Goal: Information Seeking & Learning: Find specific fact

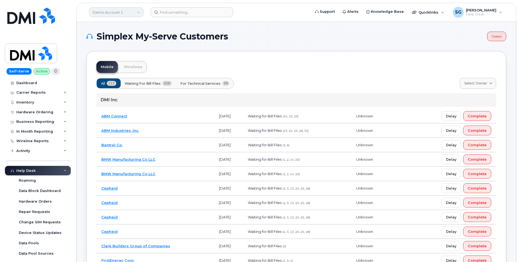
click at [118, 10] on link "Demo Account 1" at bounding box center [116, 12] width 54 height 10
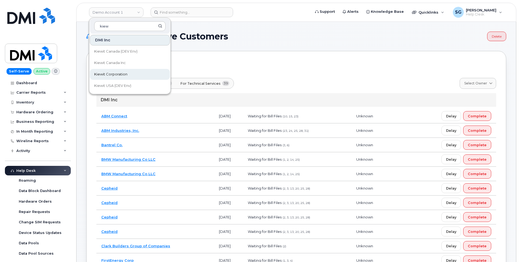
type input "kiew"
drag, startPoint x: 115, startPoint y: 76, endPoint x: 138, endPoint y: 96, distance: 30.5
click at [115, 76] on span "Kiewit Corporation" at bounding box center [110, 74] width 33 height 5
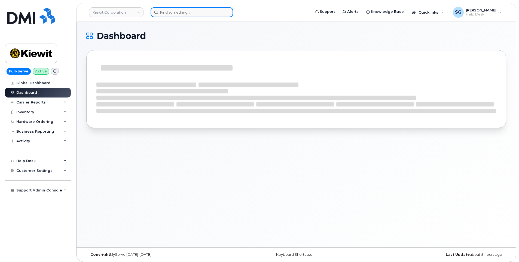
click at [197, 15] on input at bounding box center [192, 12] width 82 height 10
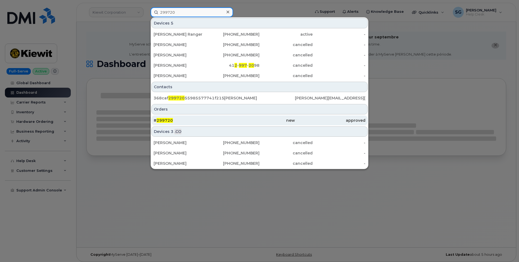
type input "299720"
click at [224, 120] on div "# 299720" at bounding box center [189, 120] width 70 height 5
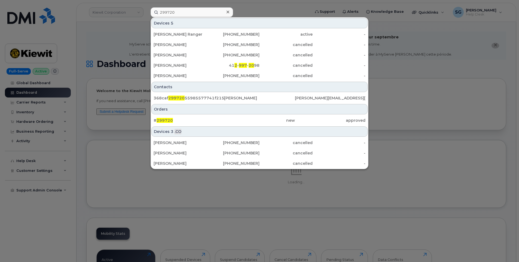
drag, startPoint x: 296, startPoint y: 118, endPoint x: 469, endPoint y: 100, distance: 173.6
click at [296, 118] on div "approved" at bounding box center [330, 120] width 70 height 5
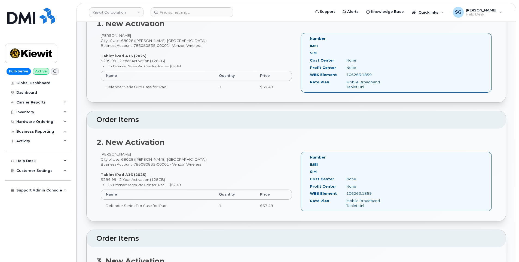
scroll to position [272, 0]
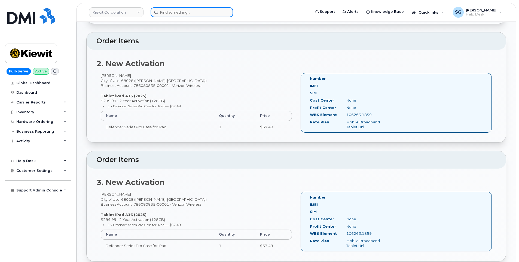
click at [198, 14] on input at bounding box center [192, 12] width 82 height 10
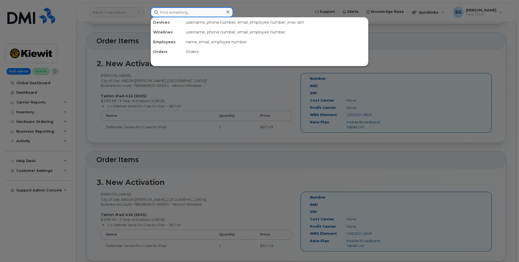
click at [203, 11] on input at bounding box center [192, 12] width 82 height 10
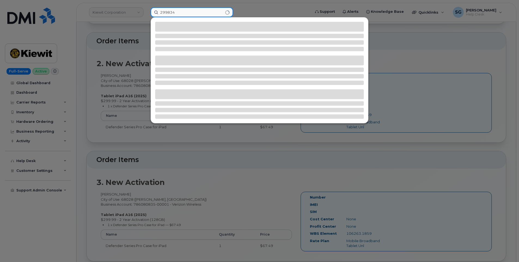
type input "299834"
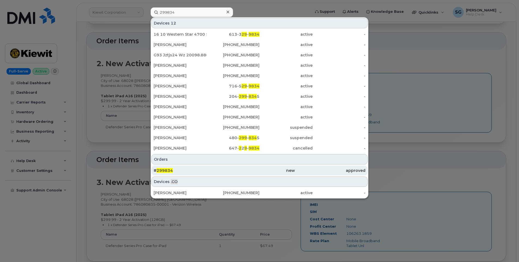
click at [265, 172] on div "new" at bounding box center [259, 170] width 70 height 5
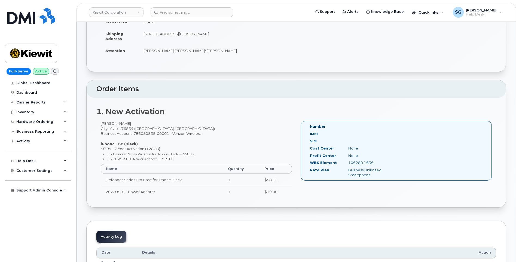
scroll to position [136, 0]
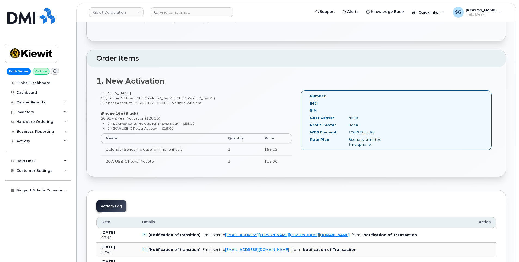
drag, startPoint x: 375, startPoint y: 133, endPoint x: 348, endPoint y: 133, distance: 27.2
click at [348, 133] on div "106280.1636" at bounding box center [371, 132] width 54 height 5
copy div "106280.1636"
click at [381, 177] on div "1. New Activation Erik Dabbs City of Use: 76834 (Coleman, TX) Business Account:…" at bounding box center [296, 122] width 419 height 110
drag, startPoint x: 372, startPoint y: 133, endPoint x: 357, endPoint y: 133, distance: 15.5
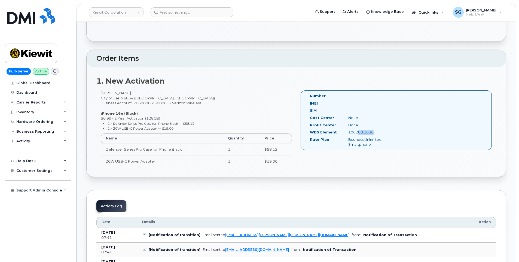
click at [357, 133] on div "106280.1636" at bounding box center [371, 132] width 54 height 5
drag, startPoint x: 357, startPoint y: 133, endPoint x: 347, endPoint y: 133, distance: 10.1
click at [347, 133] on div "106280.1636" at bounding box center [371, 132] width 54 height 5
drag, startPoint x: 347, startPoint y: 133, endPoint x: 350, endPoint y: 133, distance: 3.8
copy div "106280.1636"
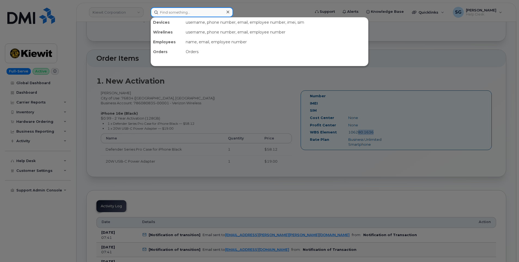
click at [211, 15] on input at bounding box center [192, 12] width 82 height 10
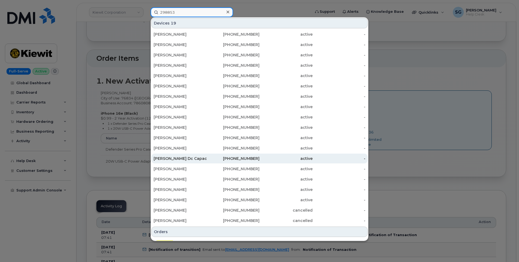
scroll to position [8, 0]
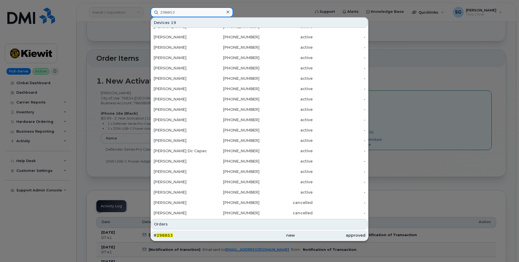
type input "298853"
click at [200, 231] on div "# 298853" at bounding box center [189, 235] width 70 height 10
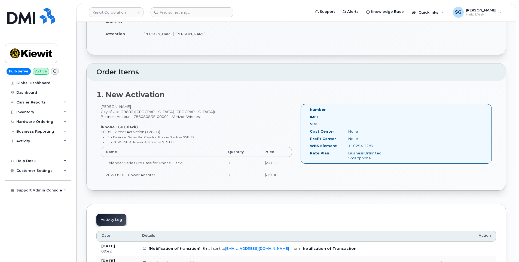
scroll to position [136, 0]
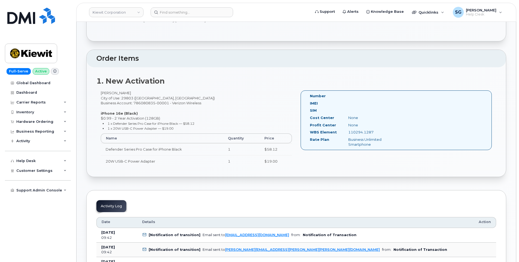
drag, startPoint x: 372, startPoint y: 131, endPoint x: 348, endPoint y: 133, distance: 24.3
click at [348, 132] on div "110294.1287" at bounding box center [371, 132] width 54 height 5
copy div "110294.1287"
drag, startPoint x: 389, startPoint y: 184, endPoint x: 388, endPoint y: 181, distance: 2.8
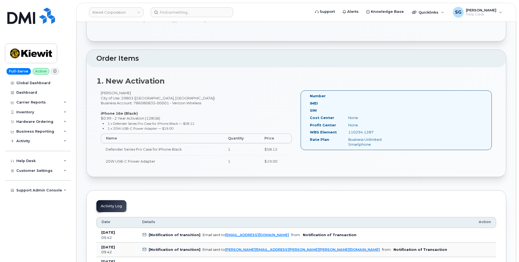
drag, startPoint x: 374, startPoint y: 132, endPoint x: 308, endPoint y: 133, distance: 65.6
click at [308, 133] on div "WBS Element 110294.1287" at bounding box center [352, 133] width 92 height 7
drag, startPoint x: 308, startPoint y: 133, endPoint x: 316, endPoint y: 133, distance: 7.9
copy div "WBS Element 110294.1287"
click at [464, 120] on div "Number IMEI SIM Cost Center None Profit Center None WBS Element 110294.1287 Rat…" at bounding box center [396, 120] width 191 height 60
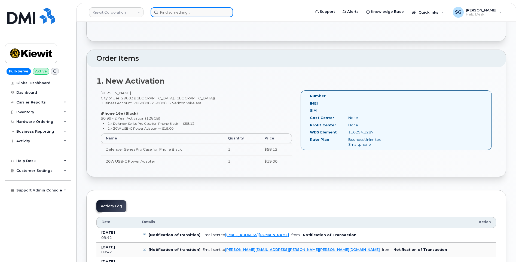
click at [200, 12] on input at bounding box center [192, 12] width 82 height 10
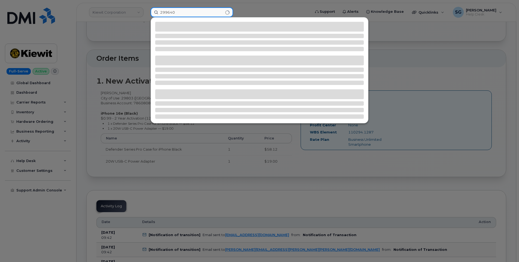
type input "299640"
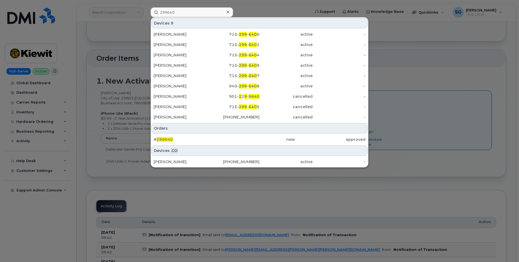
drag, startPoint x: 258, startPoint y: 141, endPoint x: 499, endPoint y: 148, distance: 241.3
click at [258, 141] on div "new" at bounding box center [259, 139] width 70 height 5
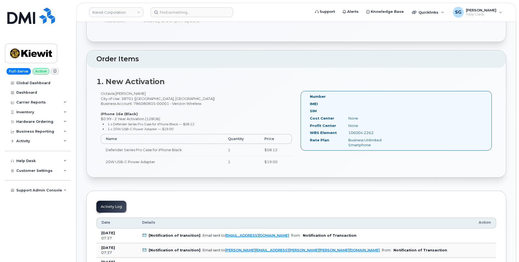
scroll to position [136, 0]
drag, startPoint x: 371, startPoint y: 133, endPoint x: 349, endPoint y: 133, distance: 22.3
click at [349, 133] on div "106004.2262" at bounding box center [371, 132] width 54 height 5
click at [176, 14] on input at bounding box center [192, 12] width 82 height 10
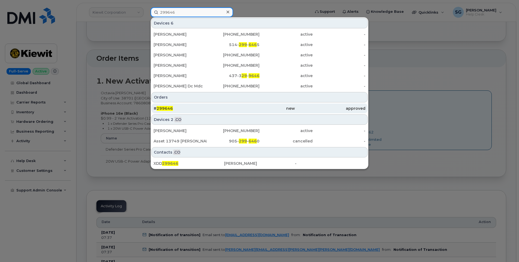
type input "299646"
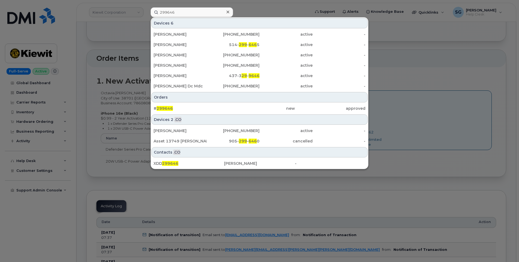
drag, startPoint x: 199, startPoint y: 108, endPoint x: 218, endPoint y: 114, distance: 19.9
click at [199, 108] on div "# 299646" at bounding box center [189, 108] width 70 height 5
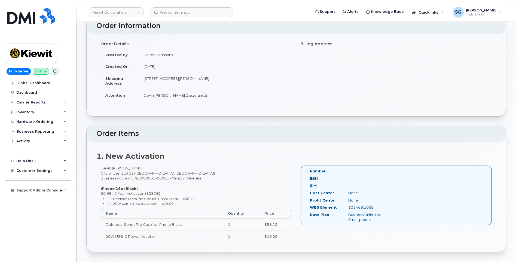
scroll to position [109, 0]
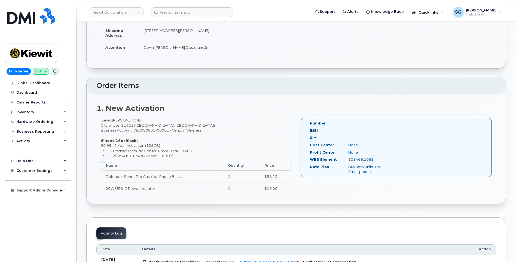
drag, startPoint x: 374, startPoint y: 160, endPoint x: 349, endPoint y: 160, distance: 25.3
click at [349, 160] on div "105468.1069" at bounding box center [371, 159] width 54 height 5
copy div "105468.1069"
click at [172, 10] on input at bounding box center [192, 12] width 82 height 10
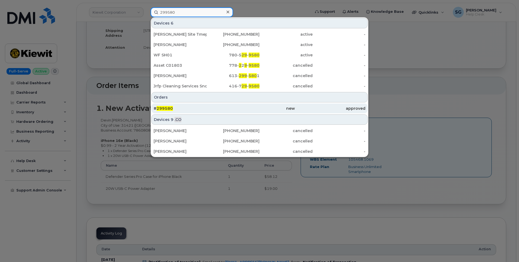
type input "299580"
click at [211, 105] on div "# 299580" at bounding box center [189, 108] width 70 height 10
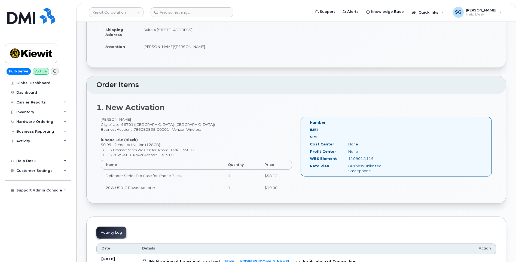
scroll to position [191, 0]
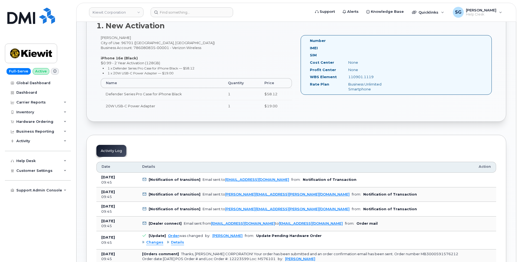
drag, startPoint x: 377, startPoint y: 76, endPoint x: 348, endPoint y: 76, distance: 29.7
click at [348, 76] on div "110901.1119" at bounding box center [371, 76] width 54 height 5
drag, startPoint x: 348, startPoint y: 76, endPoint x: 352, endPoint y: 77, distance: 4.2
click at [164, 57] on div "Chuck Lowther City of Use: 96701 (Aiea, HI) Business Account: 786080835-00001 -…" at bounding box center [196, 75] width 200 height 81
click at [216, 9] on input at bounding box center [192, 12] width 82 height 10
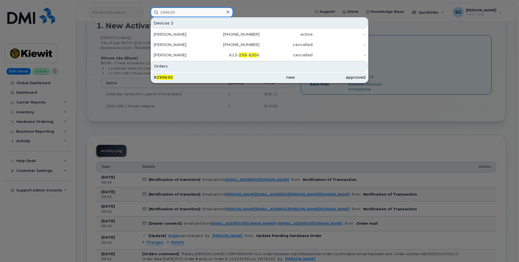
type input "299630"
click at [183, 78] on div "# 299630" at bounding box center [189, 77] width 70 height 5
click at [209, 78] on div "# 299630" at bounding box center [189, 77] width 70 height 5
click at [229, 75] on div "new" at bounding box center [259, 77] width 70 height 5
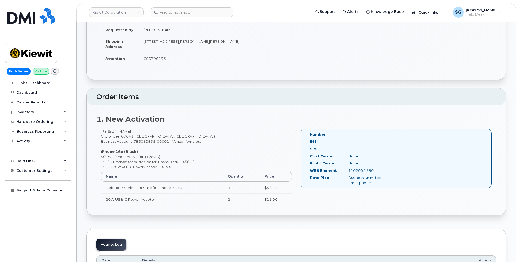
scroll to position [191, 0]
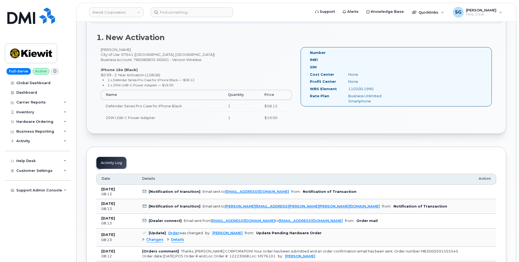
drag, startPoint x: 377, startPoint y: 88, endPoint x: 348, endPoint y: 90, distance: 29.5
click at [348, 90] on div "110200.1990" at bounding box center [371, 88] width 54 height 5
drag, startPoint x: 119, startPoint y: 48, endPoint x: 101, endPoint y: 50, distance: 18.3
click at [101, 50] on div "[PERSON_NAME] City of Use: 07641 ([GEOGRAPHIC_DATA], [GEOGRAPHIC_DATA]) Busines…" at bounding box center [196, 87] width 200 height 81
drag, startPoint x: 101, startPoint y: 50, endPoint x: 108, endPoint y: 50, distance: 7.3
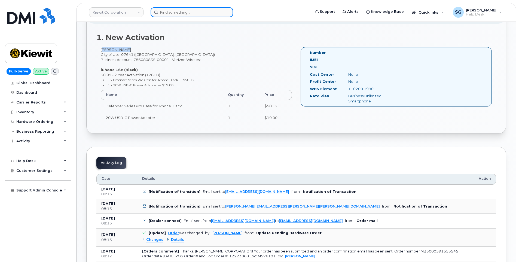
click at [182, 12] on input at bounding box center [192, 12] width 82 height 10
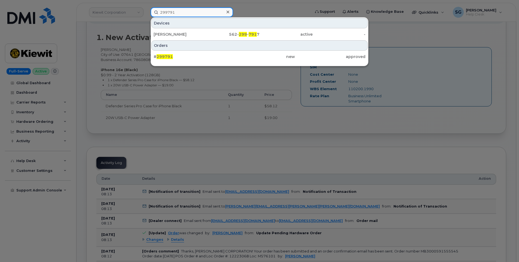
type input "299791"
click at [184, 63] on div "Devices GABRIEL GOMEZ 562- 299 - 791 7 active - Orders # 299791 new approved" at bounding box center [260, 41] width 218 height 49
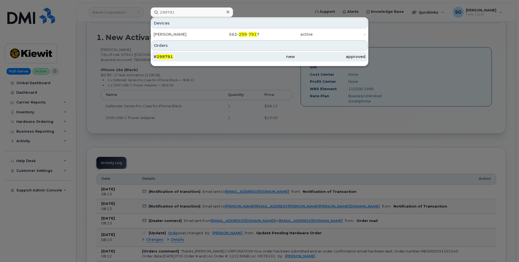
click at [182, 58] on div "# 299791" at bounding box center [189, 56] width 70 height 5
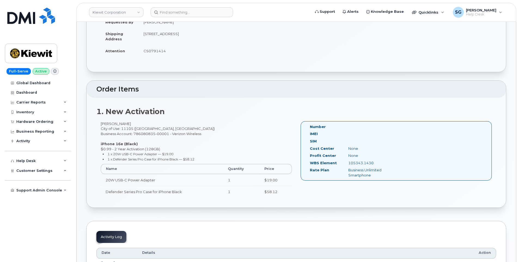
scroll to position [191, 0]
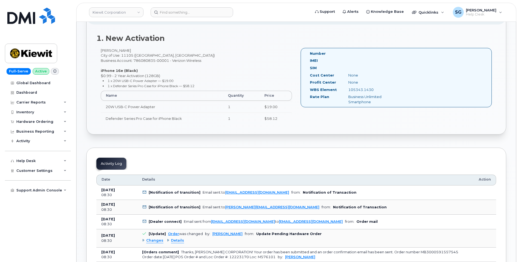
drag, startPoint x: 374, startPoint y: 91, endPoint x: 348, endPoint y: 91, distance: 26.1
click at [348, 91] on div "105343.1430" at bounding box center [371, 89] width 54 height 5
drag, startPoint x: 348, startPoint y: 91, endPoint x: 351, endPoint y: 90, distance: 2.9
copy div "105343.1430"
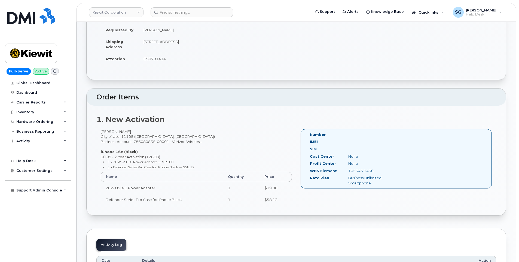
scroll to position [136, 0]
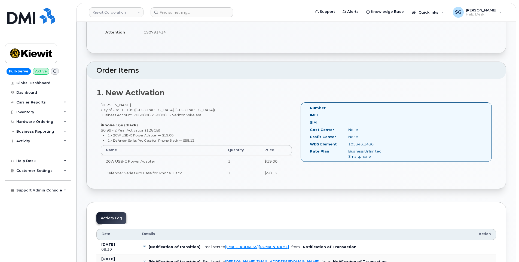
drag, startPoint x: 118, startPoint y: 105, endPoint x: 100, endPoint y: 106, distance: 18.0
click at [100, 106] on div "[PERSON_NAME] City of Use: 11105 ([GEOGRAPHIC_DATA], [GEOGRAPHIC_DATA]) Busines…" at bounding box center [196, 142] width 200 height 81
drag, startPoint x: 100, startPoint y: 106, endPoint x: 106, endPoint y: 105, distance: 5.2
copy div "[PERSON_NAME]"
click at [473, 110] on div "Number IMEI SIM Cost Center None [GEOGRAPHIC_DATA] None WBS Element 105343.1430…" at bounding box center [396, 132] width 191 height 60
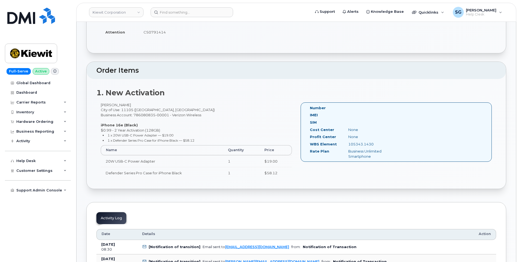
drag, startPoint x: 375, startPoint y: 146, endPoint x: 349, endPoint y: 146, distance: 26.1
click at [349, 146] on div "WBS Element 105343.1430" at bounding box center [352, 145] width 92 height 7
drag, startPoint x: 350, startPoint y: 146, endPoint x: 354, endPoint y: 145, distance: 3.9
copy div "105343.1430"
click at [183, 13] on input at bounding box center [192, 12] width 82 height 10
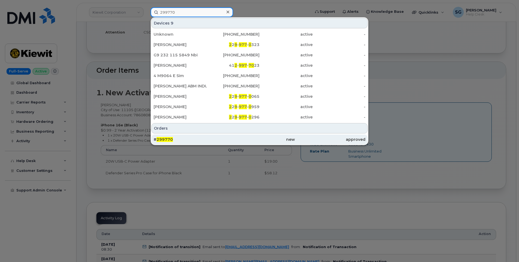
type input "299770"
click at [239, 139] on div "new" at bounding box center [259, 139] width 70 height 5
click at [277, 138] on div "new" at bounding box center [259, 139] width 70 height 5
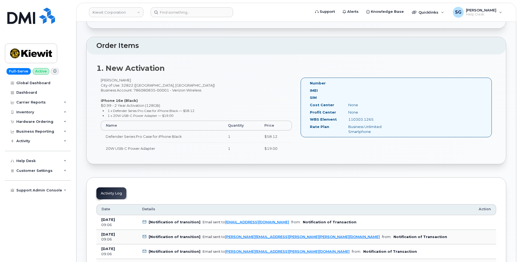
scroll to position [163, 0]
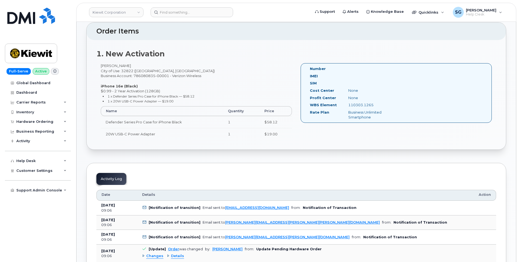
drag, startPoint x: 378, startPoint y: 103, endPoint x: 349, endPoint y: 106, distance: 28.7
click at [348, 106] on div "110303.1265" at bounding box center [371, 104] width 54 height 5
copy div "110303.1265"
click at [182, 13] on input at bounding box center [192, 12] width 82 height 10
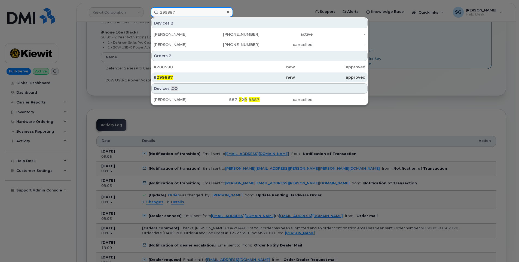
scroll to position [218, 0]
type input "299887"
click at [208, 74] on div "# 299887" at bounding box center [189, 77] width 70 height 10
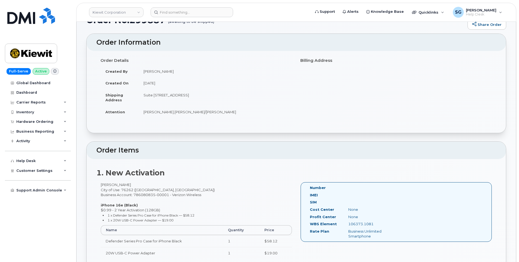
scroll to position [82, 0]
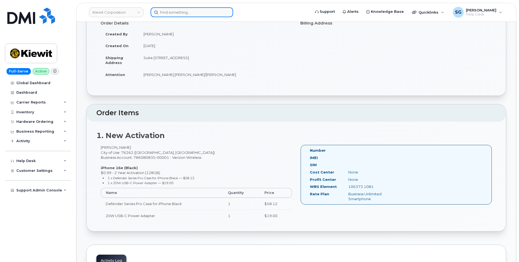
click at [169, 14] on input at bounding box center [192, 12] width 82 height 10
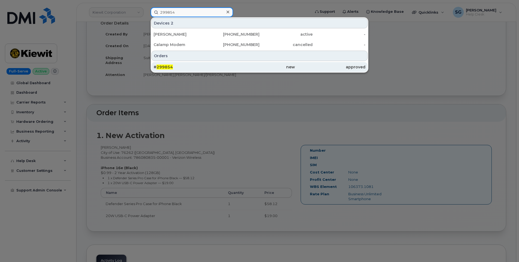
type input "299854"
drag, startPoint x: 221, startPoint y: 66, endPoint x: 240, endPoint y: 68, distance: 19.6
click at [221, 66] on div "# 299854" at bounding box center [189, 66] width 70 height 5
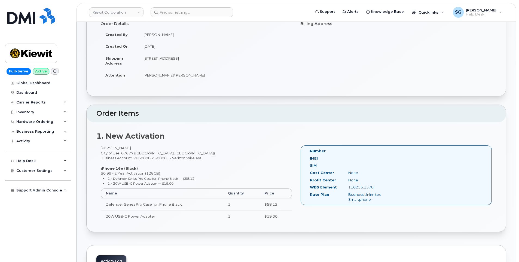
scroll to position [82, 0]
drag, startPoint x: 372, startPoint y: 185, endPoint x: 348, endPoint y: 186, distance: 24.3
click at [348, 186] on div "110255.1578" at bounding box center [371, 186] width 54 height 5
drag, startPoint x: 348, startPoint y: 186, endPoint x: 353, endPoint y: 186, distance: 4.9
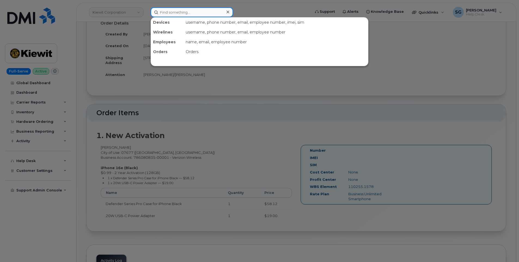
click at [183, 10] on input at bounding box center [192, 12] width 82 height 10
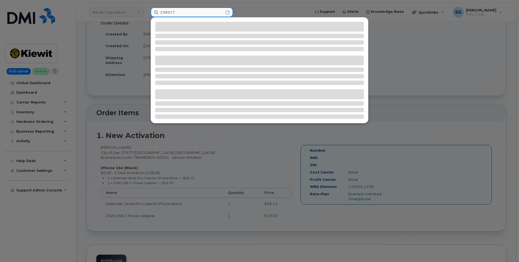
type input "298917"
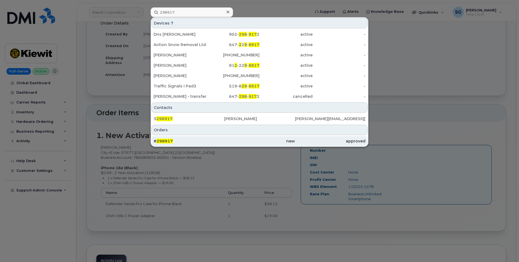
click at [298, 139] on div "approved" at bounding box center [330, 140] width 70 height 5
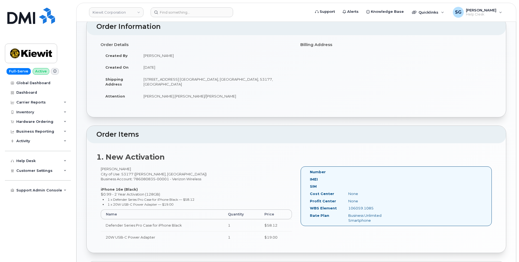
scroll to position [137, 0]
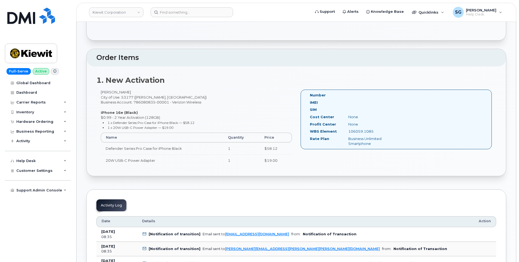
drag, startPoint x: 365, startPoint y: 133, endPoint x: 349, endPoint y: 133, distance: 16.3
click at [349, 133] on div "106059.1085" at bounding box center [371, 131] width 54 height 5
copy div "106059.1085"
click at [178, 14] on input at bounding box center [192, 12] width 82 height 10
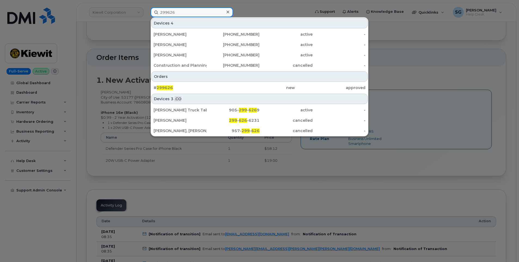
type input "299626"
click at [209, 83] on link "# 299626 new approved" at bounding box center [259, 88] width 216 height 10
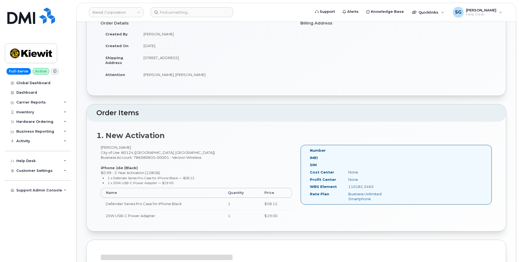
scroll to position [110, 0]
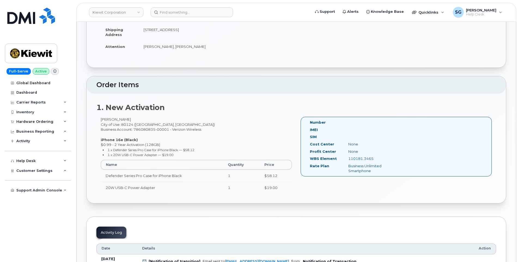
drag, startPoint x: 375, startPoint y: 158, endPoint x: 348, endPoint y: 159, distance: 27.0
click at [348, 159] on div "110181.3465" at bounding box center [371, 158] width 54 height 5
copy div "110181.3465"
drag, startPoint x: 136, startPoint y: 119, endPoint x: 100, endPoint y: 121, distance: 36.3
click at [100, 121] on div "[PERSON_NAME] City of Use: 80124 ([GEOGRAPHIC_DATA], [GEOGRAPHIC_DATA]) Busines…" at bounding box center [196, 157] width 200 height 81
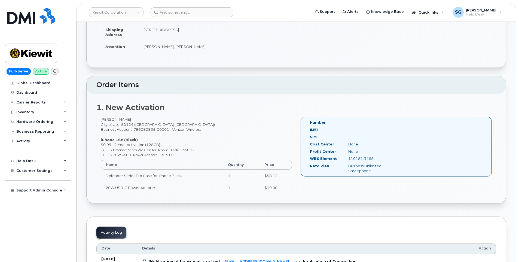
copy div "[PERSON_NAME]"
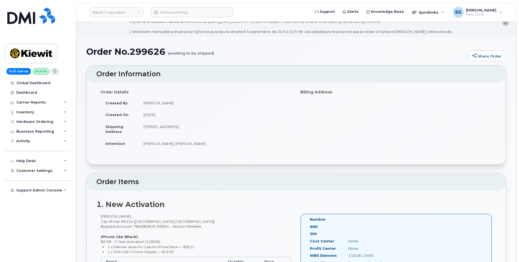
scroll to position [1, 0]
